Goal: Information Seeking & Learning: Learn about a topic

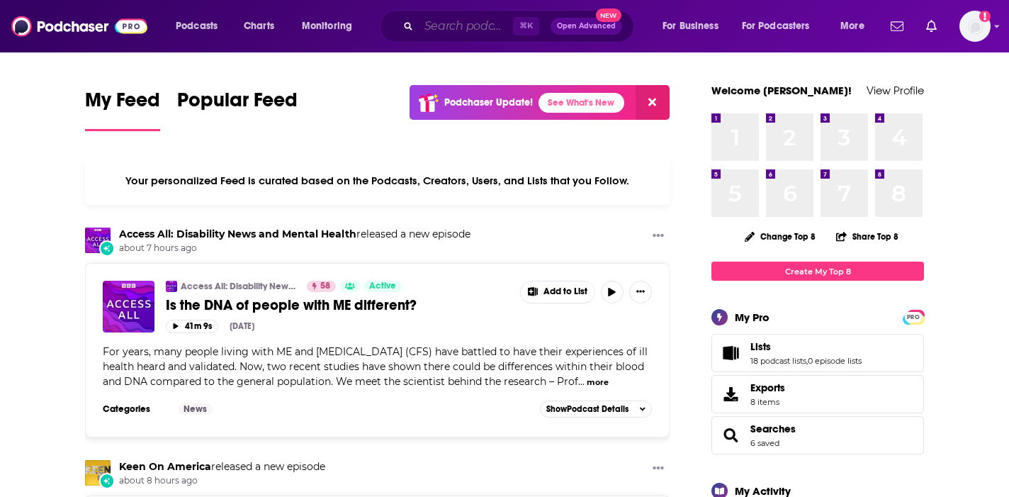
click at [476, 23] on input "Search podcasts, credits, & more..." at bounding box center [466, 26] width 94 height 23
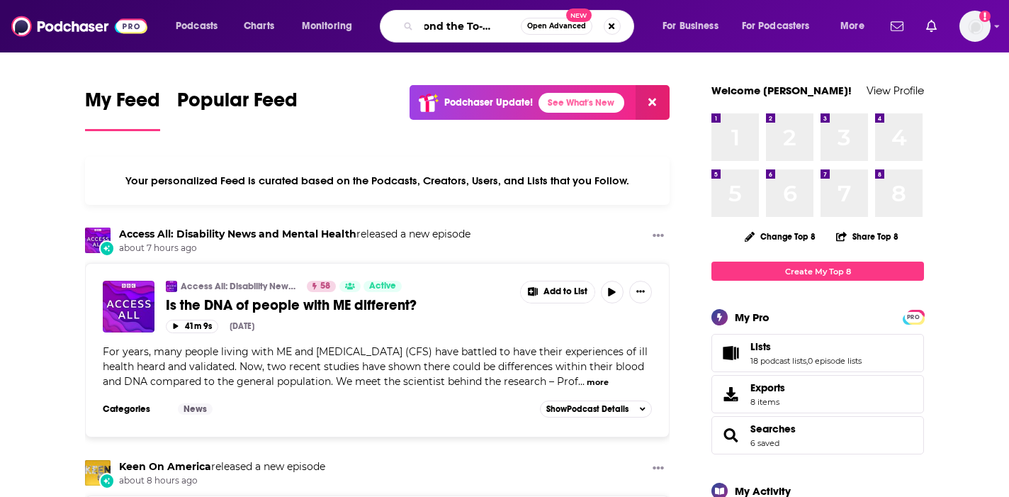
scroll to position [0, 25]
type input "beyond the To-Do List"
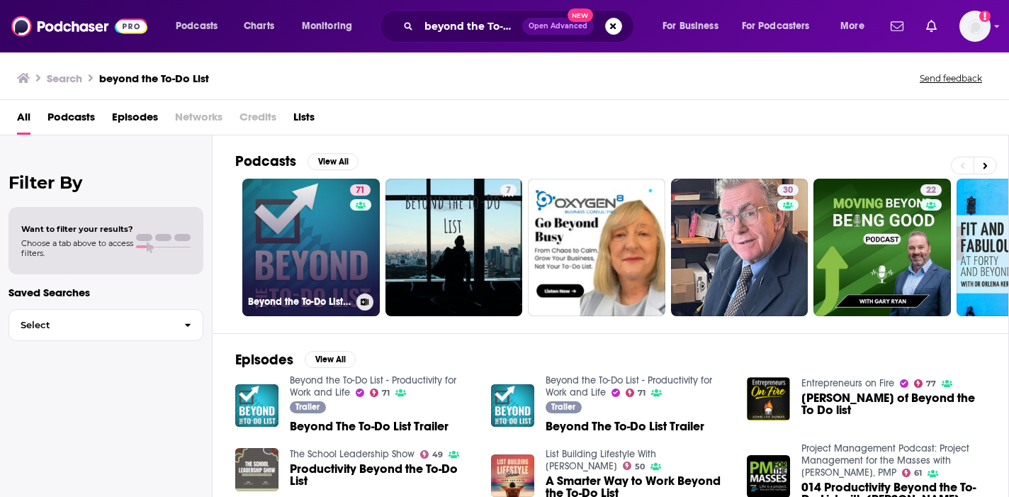
click at [333, 269] on link "71 Beyond the To-Do List - Productivity for Work and Life" at bounding box center [311, 248] width 138 height 138
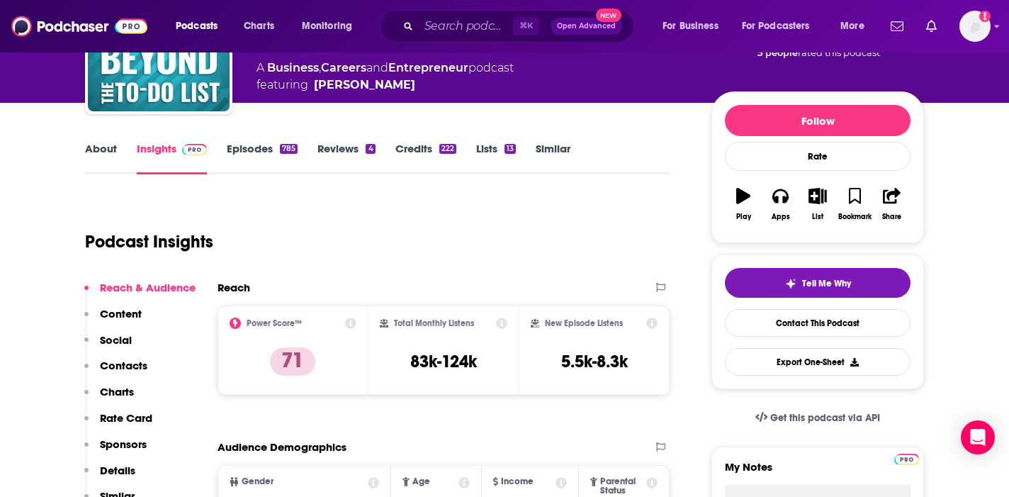
scroll to position [176, 0]
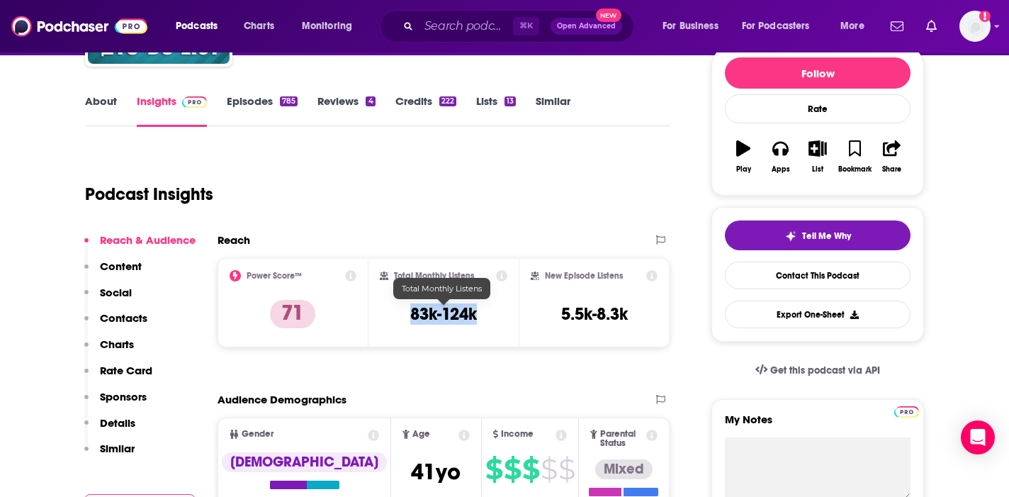
drag, startPoint x: 483, startPoint y: 311, endPoint x: 389, endPoint y: 313, distance: 93.6
click at [389, 313] on div "Total Monthly Listens 83k-124k" at bounding box center [444, 302] width 128 height 65
copy h3 "83k-124k"
click at [95, 94] on link "About" at bounding box center [101, 110] width 32 height 33
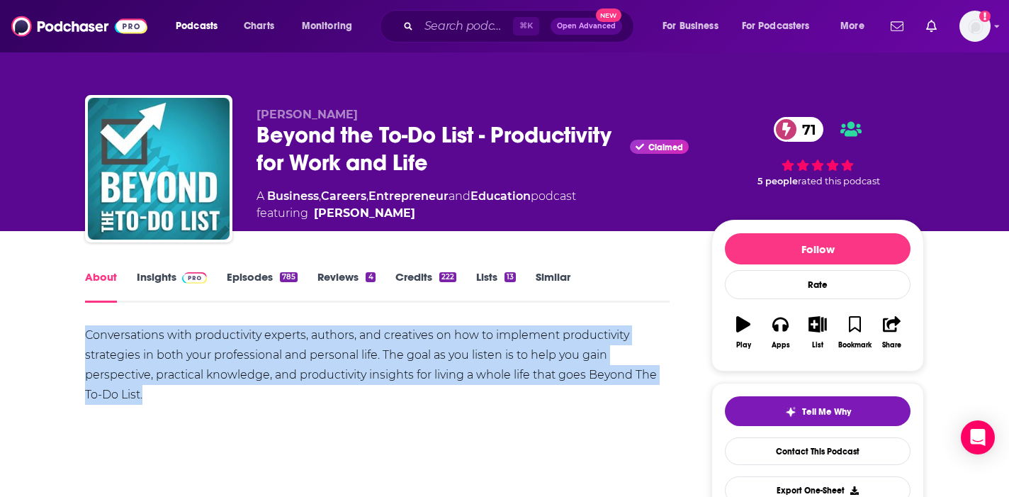
drag, startPoint x: 147, startPoint y: 393, endPoint x: 66, endPoint y: 337, distance: 98.5
copy div "Conversations with productivity experts, authors, and creatives on how to imple…"
